Goal: Task Accomplishment & Management: Complete application form

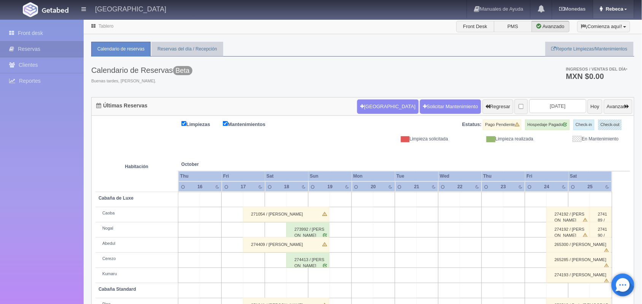
click at [614, 10] on span "Rebeca" at bounding box center [613, 9] width 19 height 6
click at [588, 36] on link "Salir / Log Out" at bounding box center [603, 36] width 60 height 10
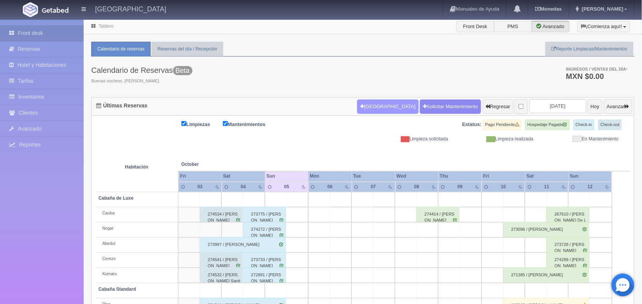
click at [366, 108] on button "[GEOGRAPHIC_DATA]" at bounding box center [387, 107] width 61 height 14
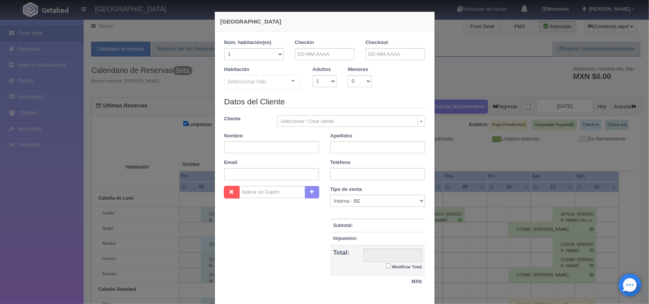
checkbox input "false"
click at [311, 56] on input "text" at bounding box center [324, 54] width 59 height 12
click at [297, 101] on link "5" at bounding box center [298, 102] width 10 height 11
type input "[DATE]"
checkbox input "false"
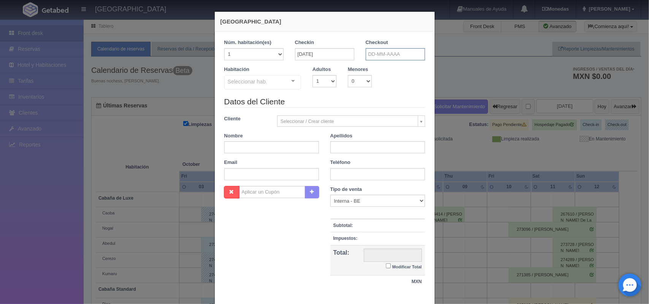
click at [394, 56] on input "text" at bounding box center [395, 54] width 59 height 12
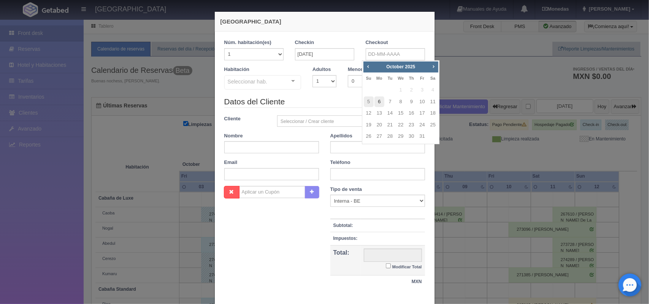
click at [379, 105] on link "6" at bounding box center [379, 102] width 10 height 11
type input "[DATE]"
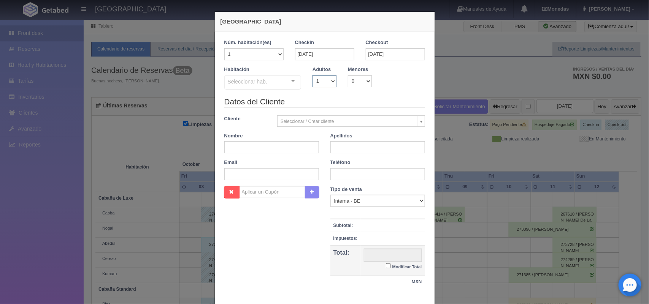
checkbox input "false"
click at [320, 84] on select "1 2 3 4 5 6 7 8 9 10" at bounding box center [324, 81] width 24 height 12
select select "2"
click at [312, 75] on select "1 2 3 4 5 6 7 8 9 10" at bounding box center [324, 81] width 24 height 12
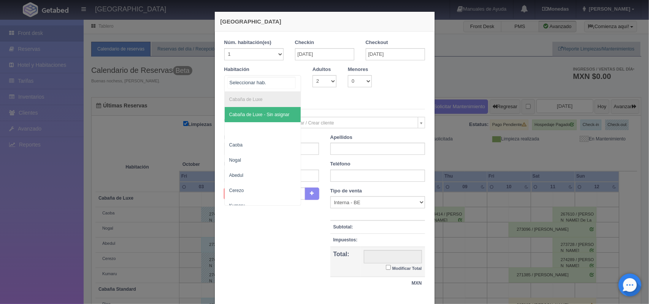
click at [288, 86] on div "Cabaña de Luxe Cabaña de Luxe - Sin asignar Caoba Nogal [PERSON_NAME] Cabaña St…" at bounding box center [262, 83] width 77 height 17
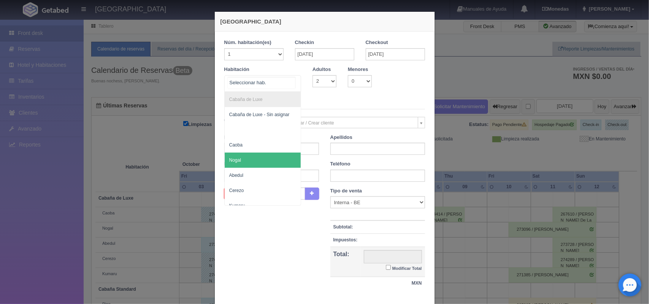
click at [268, 165] on span "Nogal" at bounding box center [263, 160] width 76 height 15
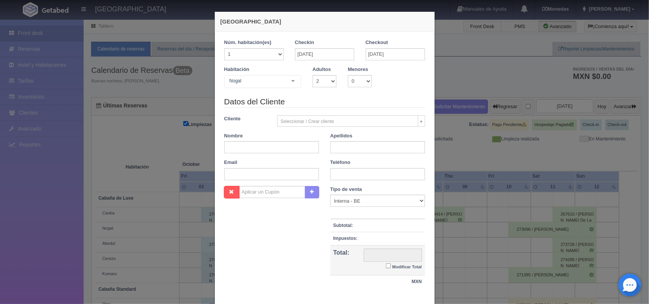
checkbox input "false"
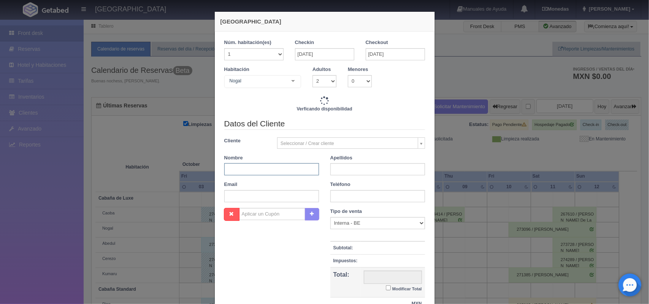
click at [251, 171] on input "text" at bounding box center [271, 169] width 95 height 12
type input "1800.00"
checkbox input "false"
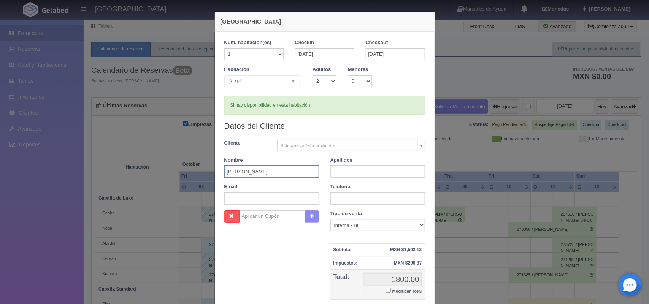
type input "[PERSON_NAME]"
click at [346, 173] on input "text" at bounding box center [377, 172] width 95 height 12
type input "[PERSON_NAME]"
click at [364, 202] on input "text" at bounding box center [377, 199] width 95 height 12
type input "7351985311"
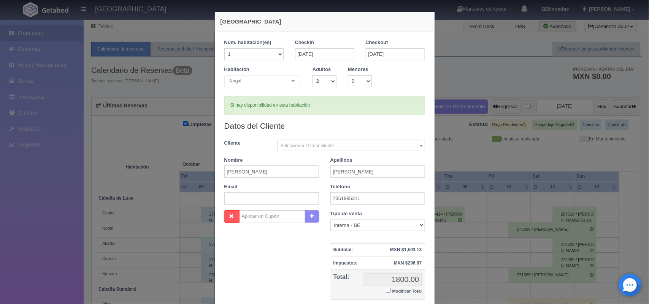
click at [387, 291] on label "Modificar Total" at bounding box center [404, 291] width 36 height 9
click at [387, 291] on input "Modificar Total" at bounding box center [388, 290] width 5 height 5
checkbox input "true"
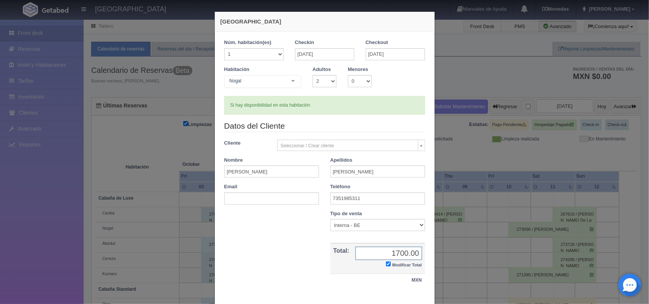
scroll to position [44, 0]
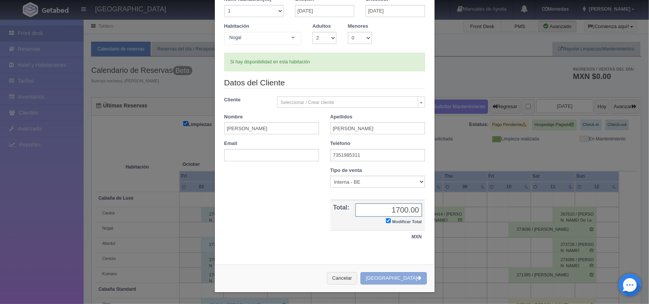
type input "1700.00"
click at [398, 275] on button "[GEOGRAPHIC_DATA]" at bounding box center [393, 279] width 66 height 13
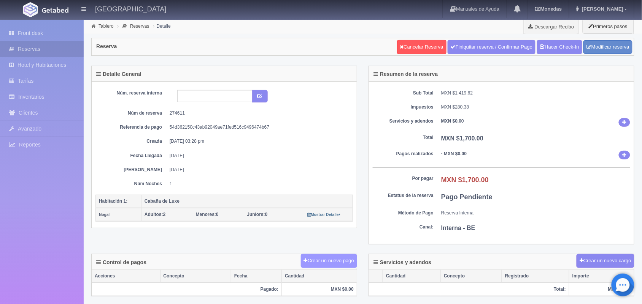
click at [321, 265] on button "Crear un nuevo pago" at bounding box center [329, 261] width 56 height 14
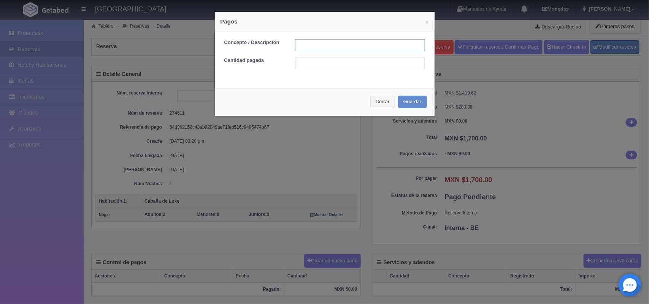
click at [324, 46] on input "text" at bounding box center [360, 45] width 130 height 12
type input "pago con tarjeta [DATE]"
click at [328, 65] on input "text" at bounding box center [360, 63] width 130 height 12
type input "1700.00"
click at [407, 101] on button "Guardar" at bounding box center [412, 102] width 29 height 13
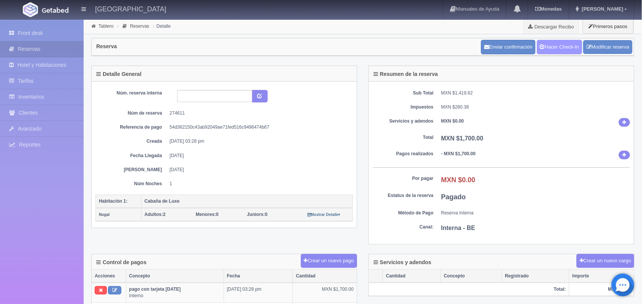
click at [560, 49] on link "Hacer Check-In" at bounding box center [559, 47] width 45 height 14
